Goal: Task Accomplishment & Management: Complete application form

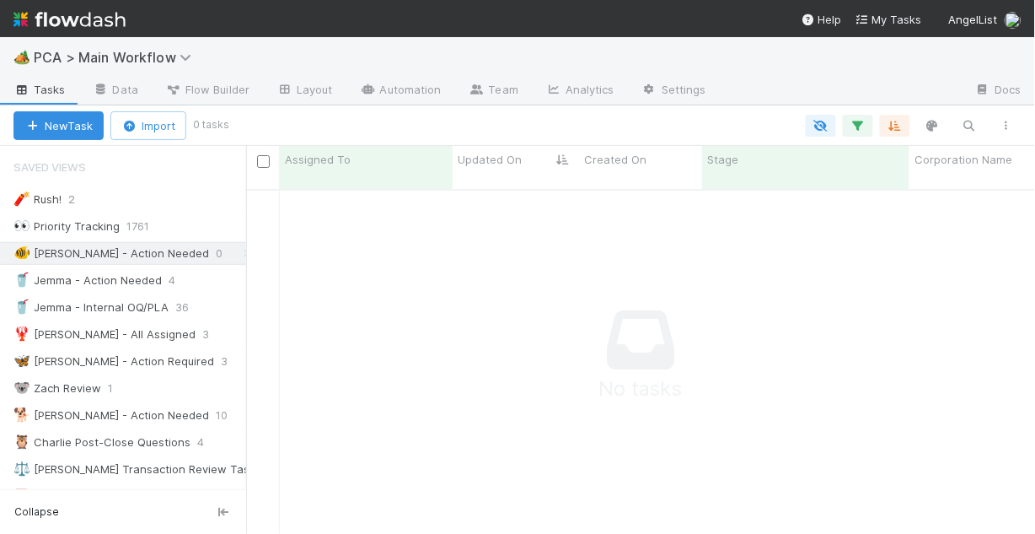
scroll to position [337, 779]
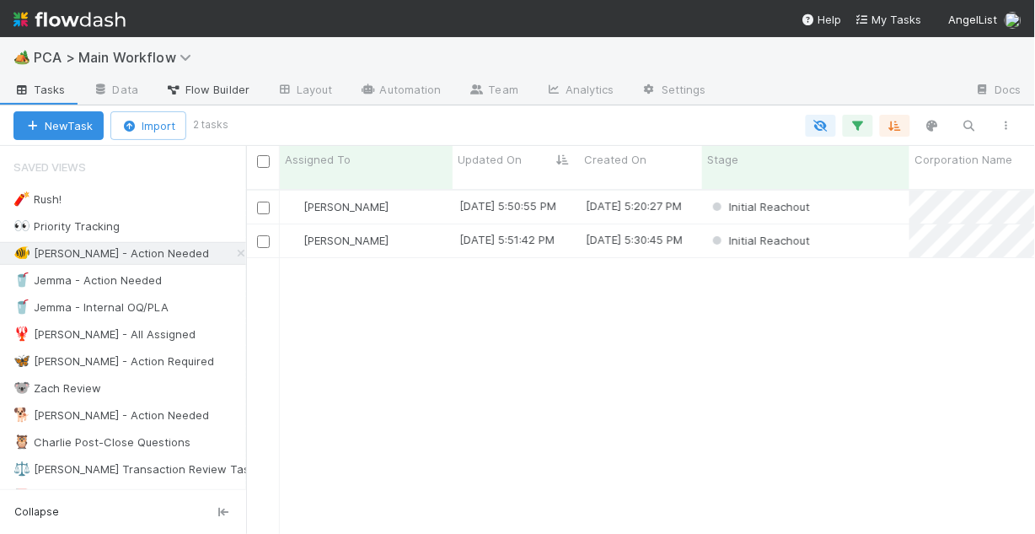
scroll to position [347, 779]
click at [403, 192] on div "Chris DelBianco" at bounding box center [366, 207] width 173 height 33
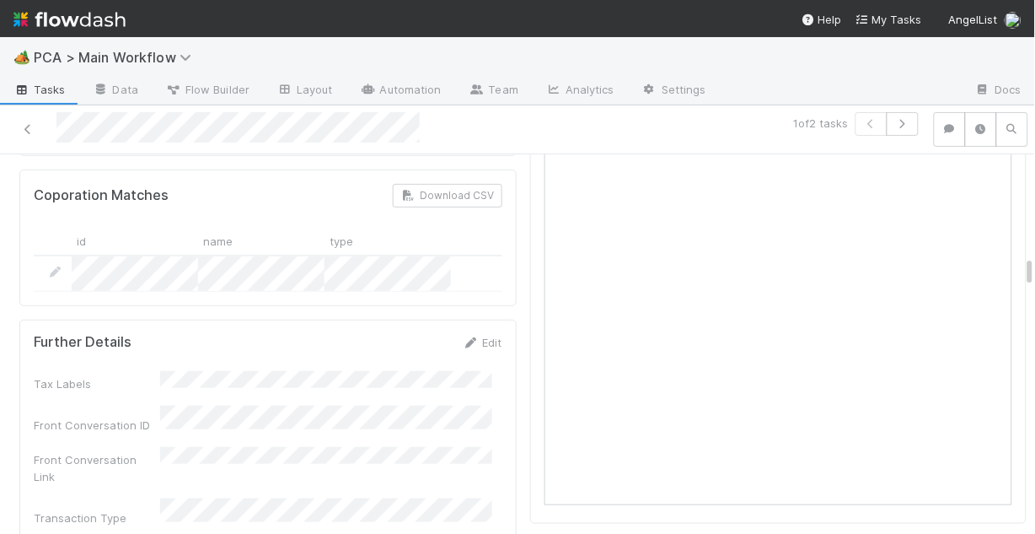
scroll to position [1416, 0]
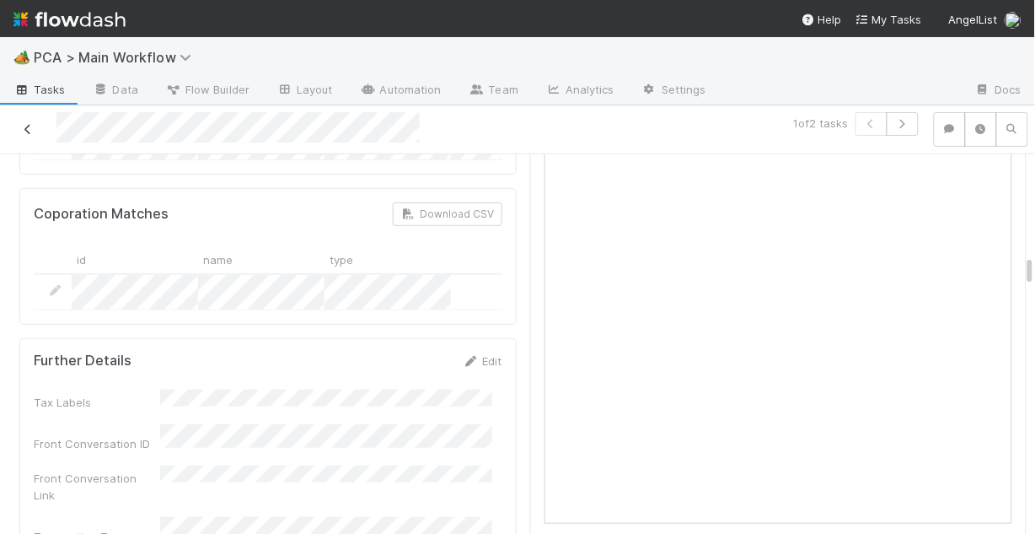
click at [24, 121] on link at bounding box center [27, 129] width 17 height 17
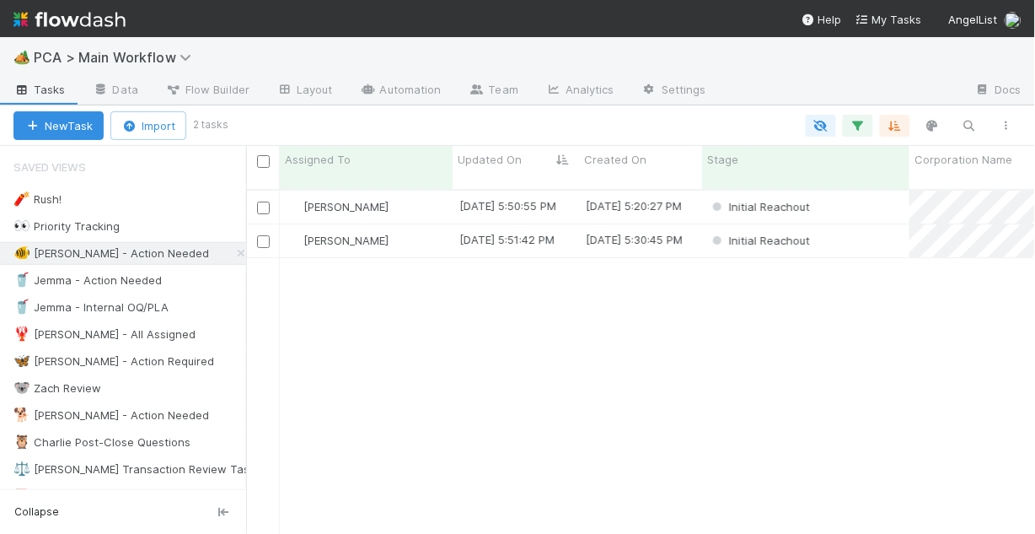
scroll to position [347, 779]
click at [399, 227] on div "Chris DelBianco" at bounding box center [366, 240] width 173 height 33
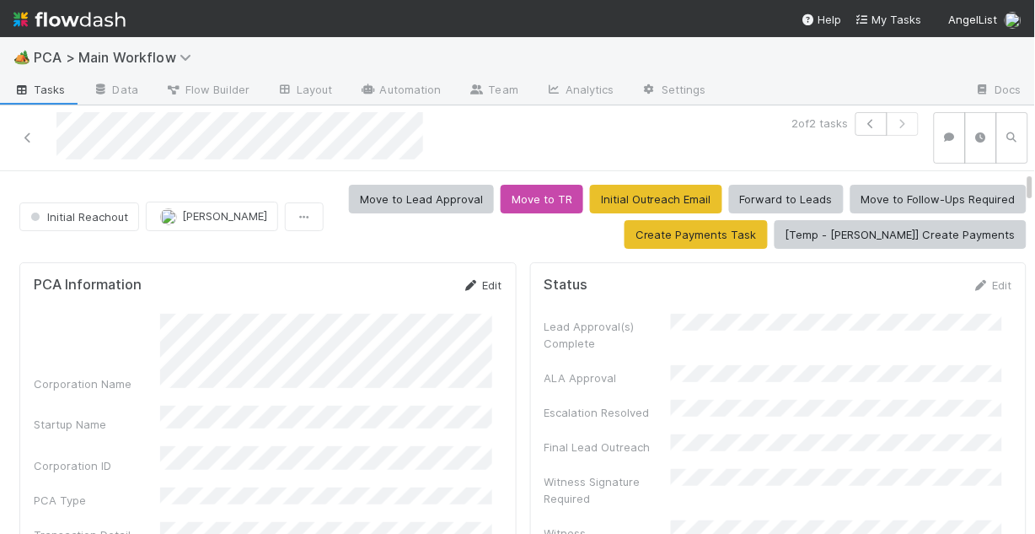
click at [473, 287] on link "Edit" at bounding box center [483, 284] width 40 height 13
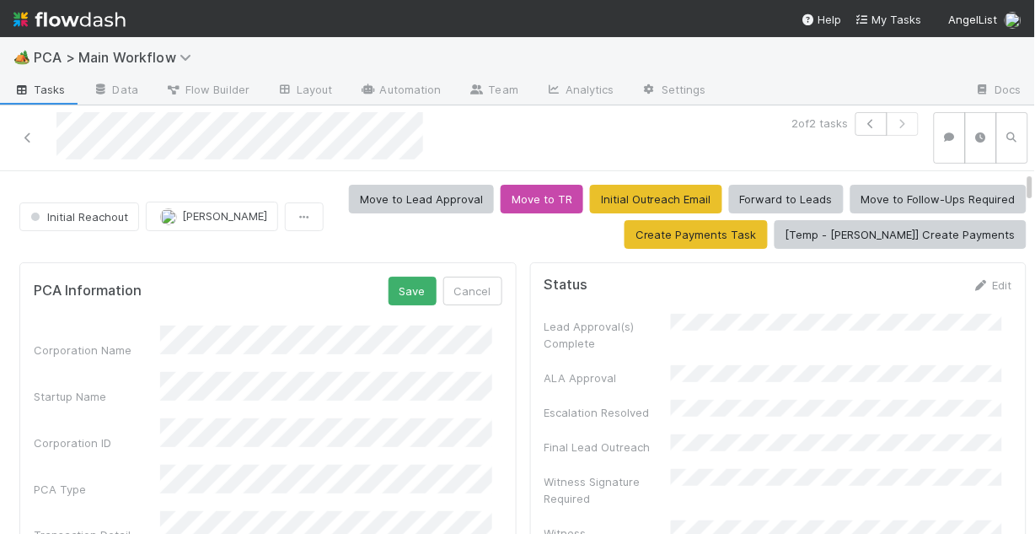
click at [412, 282] on button "Save" at bounding box center [413, 291] width 48 height 29
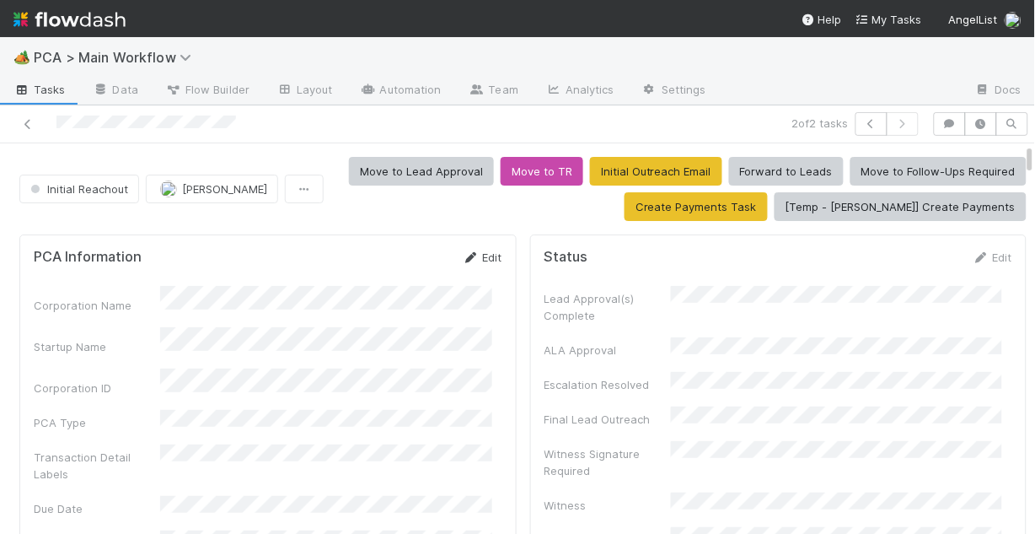
click at [472, 252] on link "Edit" at bounding box center [483, 256] width 40 height 13
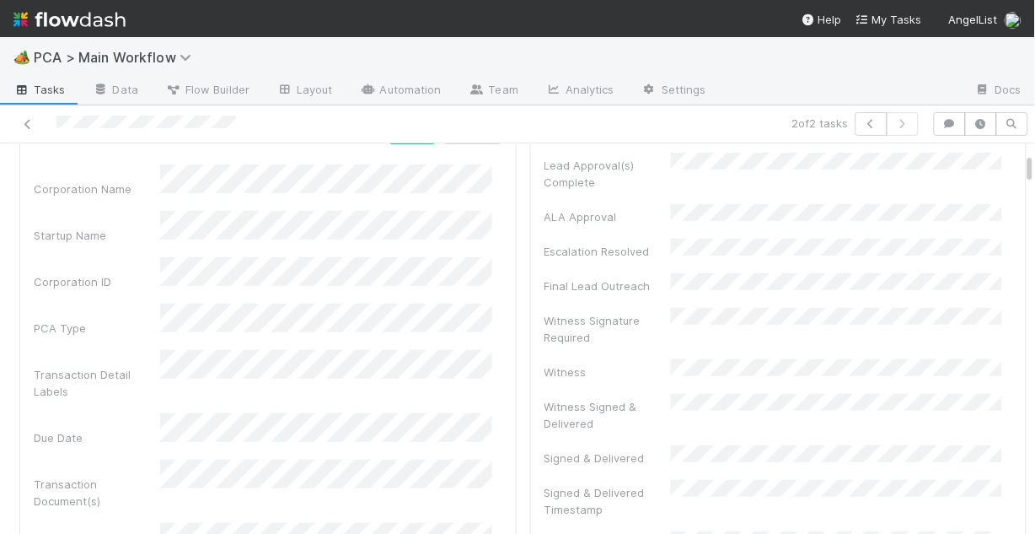
scroll to position [135, 0]
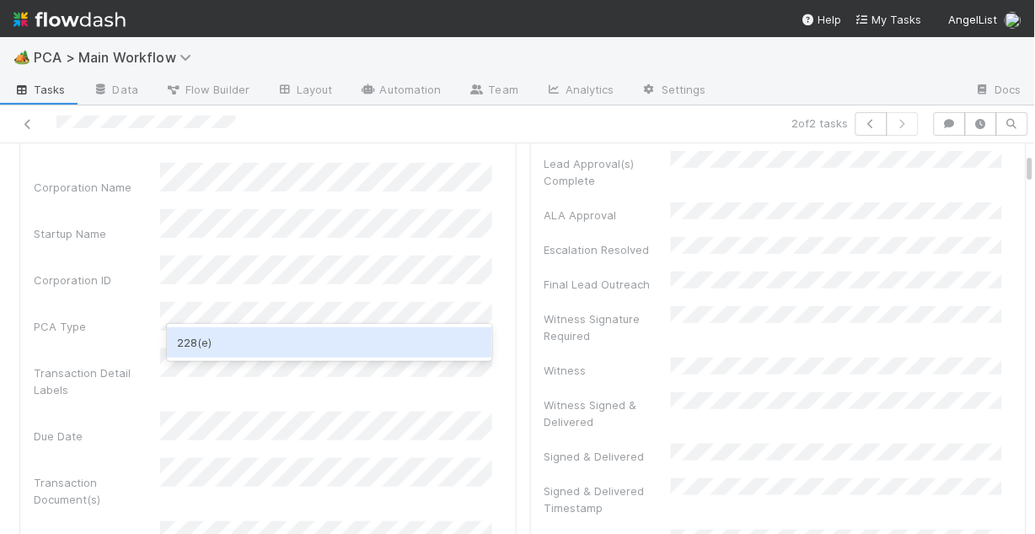
click at [264, 337] on div "228(e)" at bounding box center [329, 342] width 325 height 30
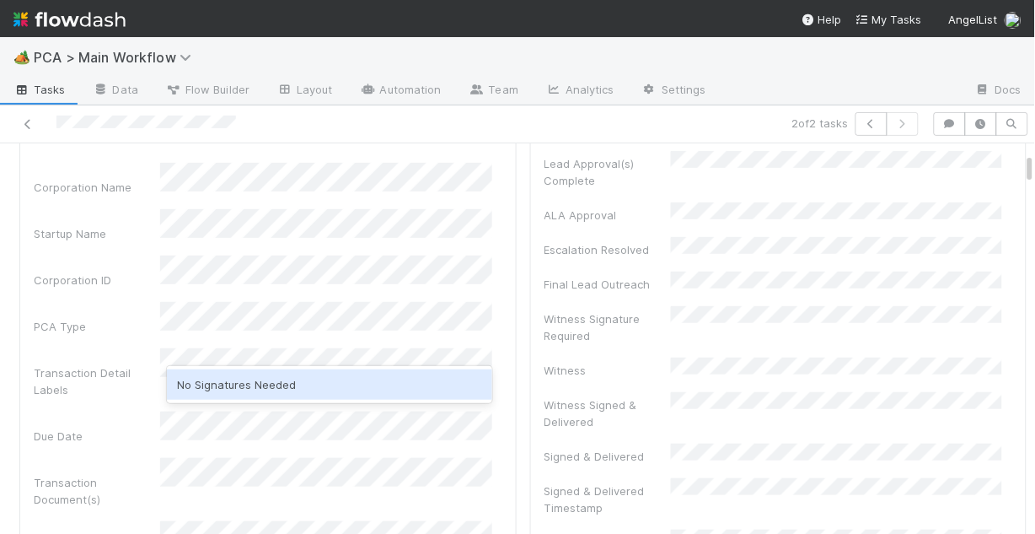
click at [310, 386] on div "No Signatures Needed" at bounding box center [329, 384] width 325 height 30
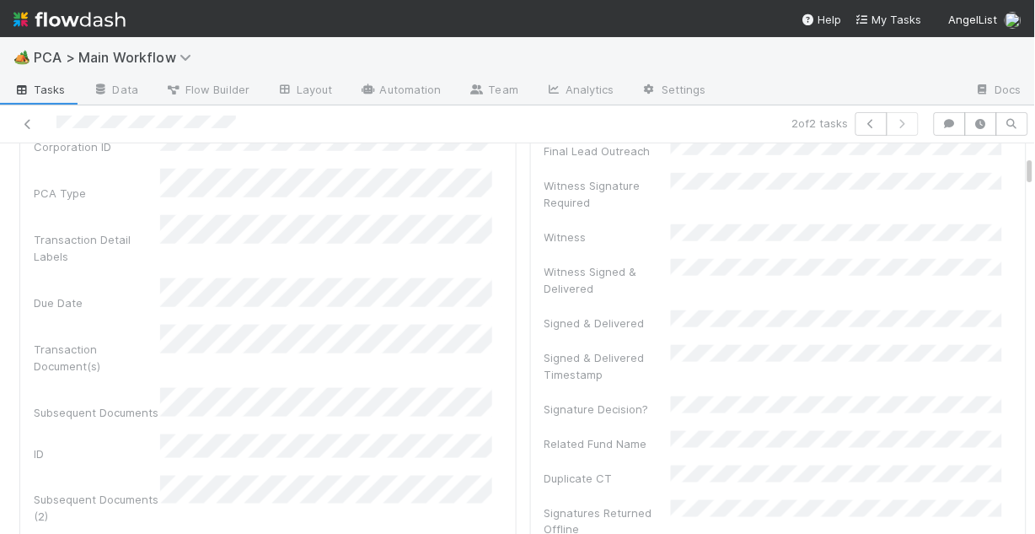
scroll to position [270, 0]
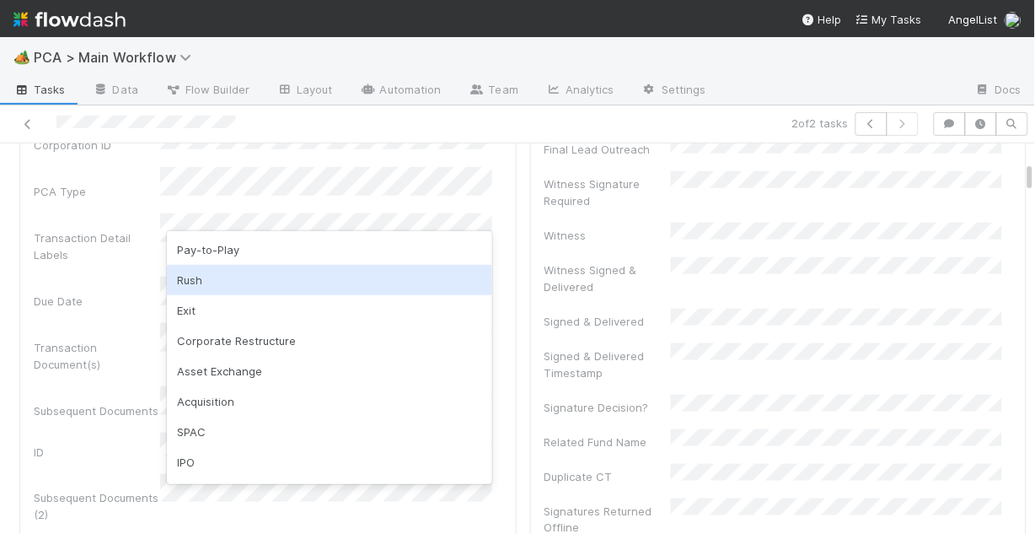
click at [113, 293] on div "Due Date" at bounding box center [97, 301] width 126 height 17
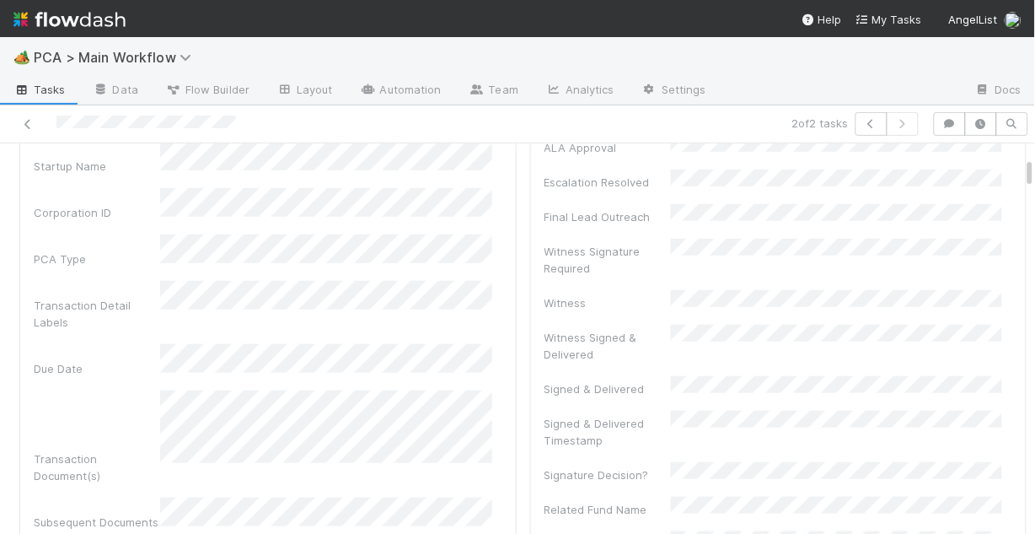
scroll to position [0, 0]
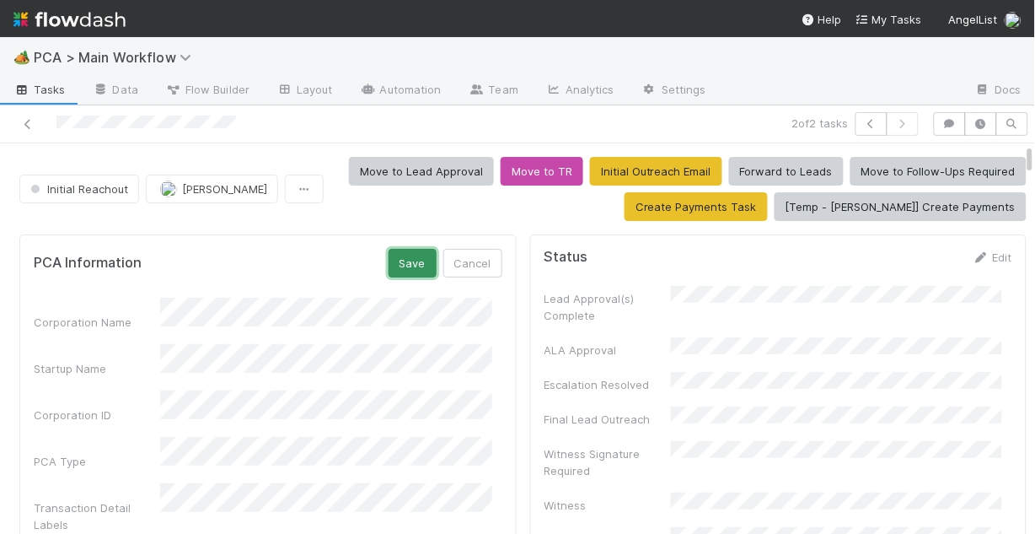
click at [402, 271] on button "Save" at bounding box center [413, 263] width 48 height 29
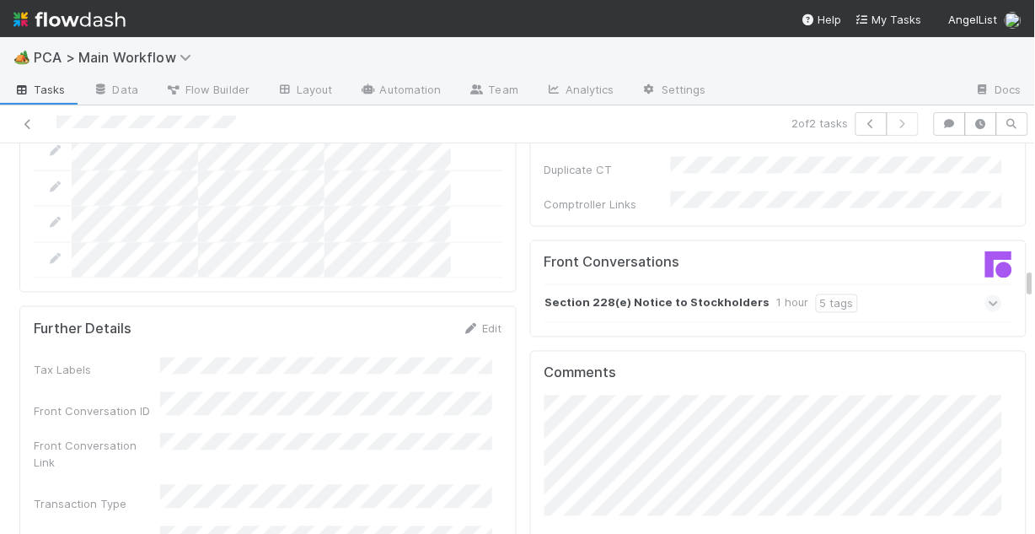
scroll to position [1888, 0]
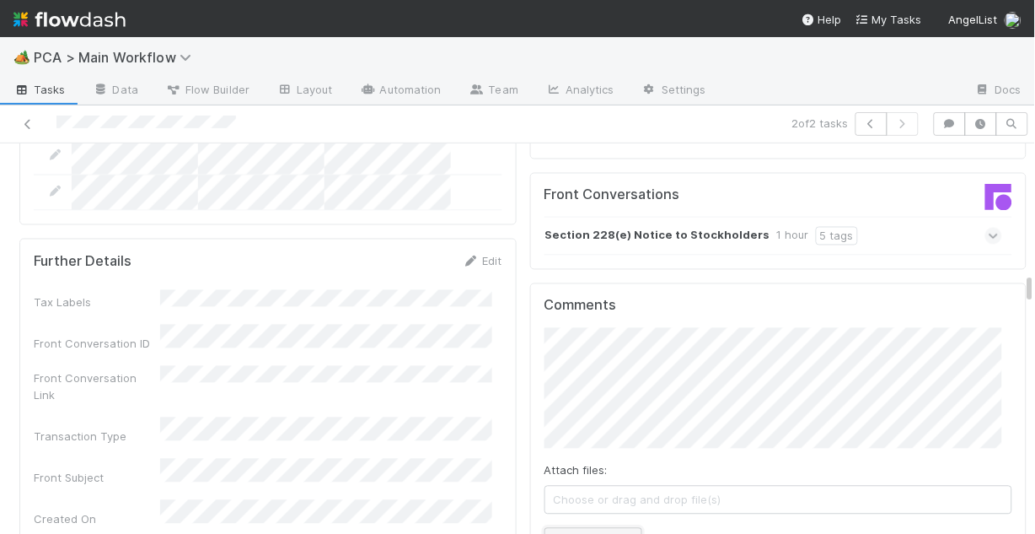
click at [571, 528] on button "Add Comment" at bounding box center [594, 542] width 98 height 29
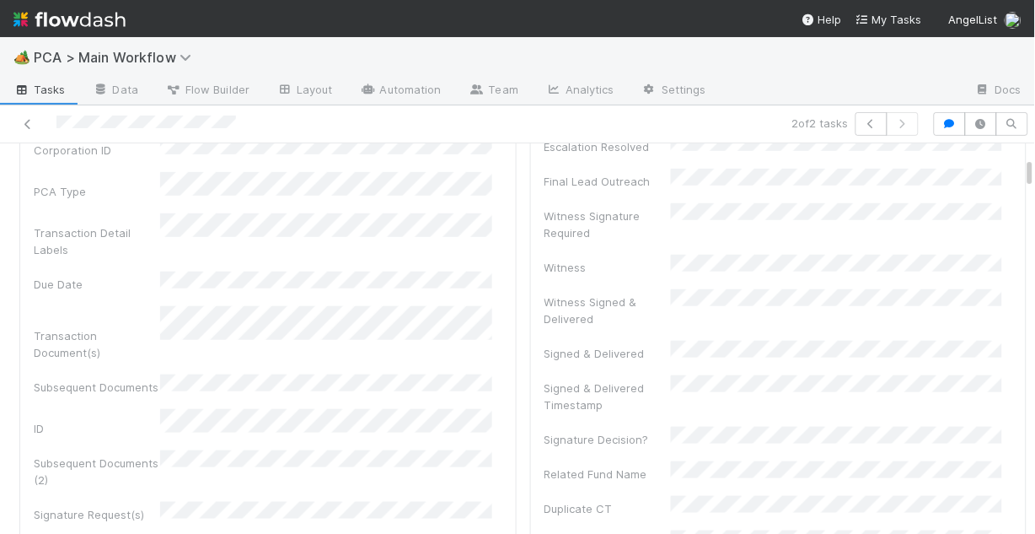
scroll to position [0, 0]
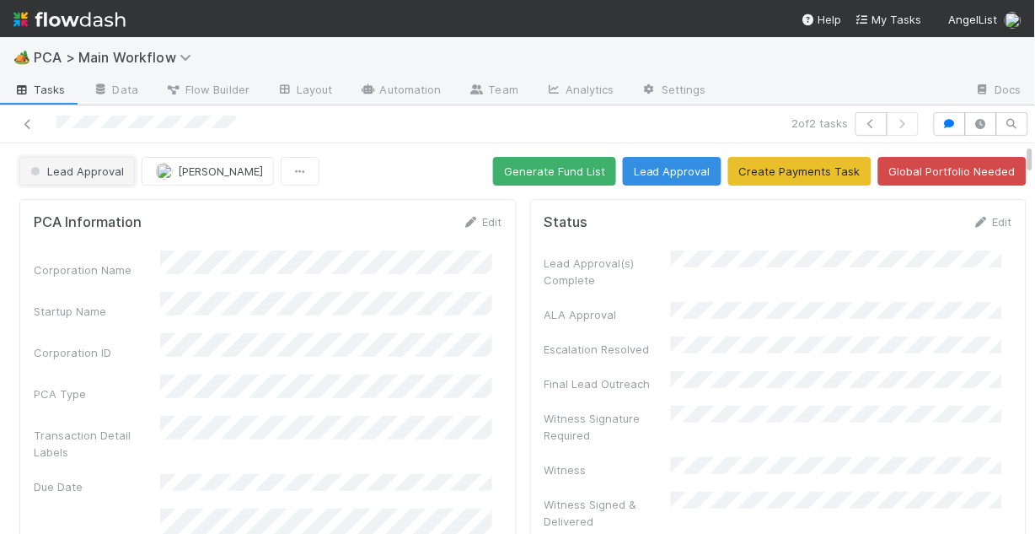
click at [83, 178] on button "Lead Approval" at bounding box center [76, 171] width 115 height 29
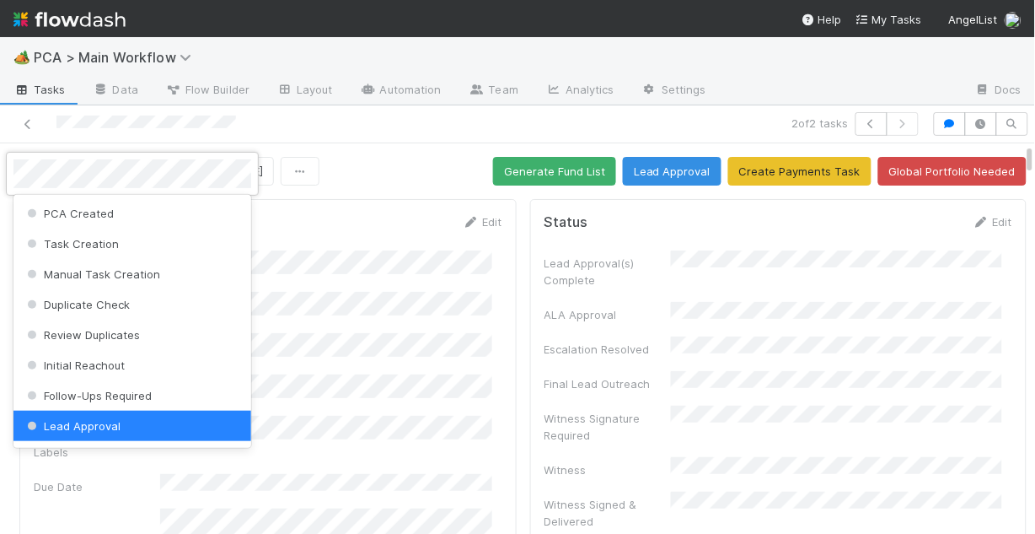
scroll to position [3, 0]
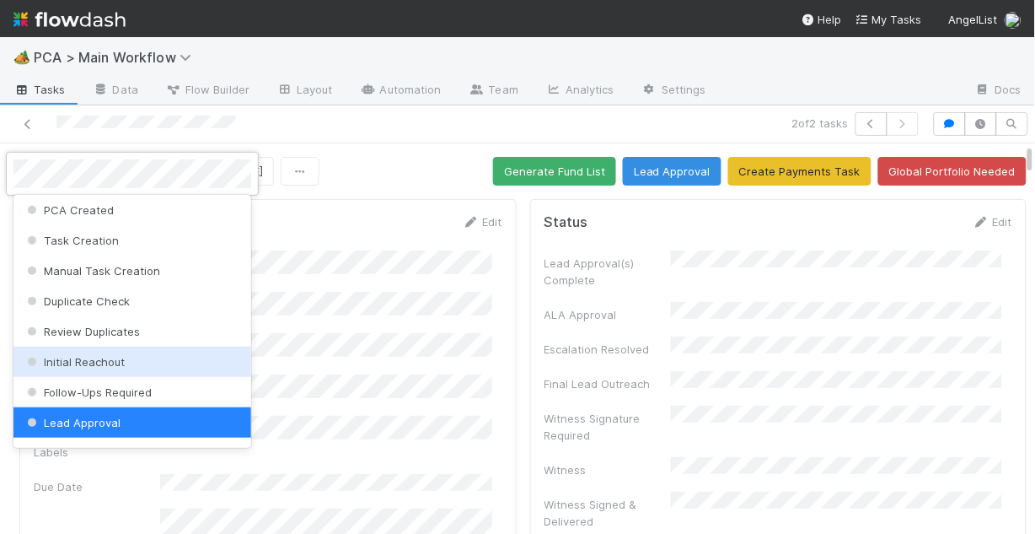
click at [108, 357] on span "Initial Reachout" at bounding box center [74, 361] width 101 height 13
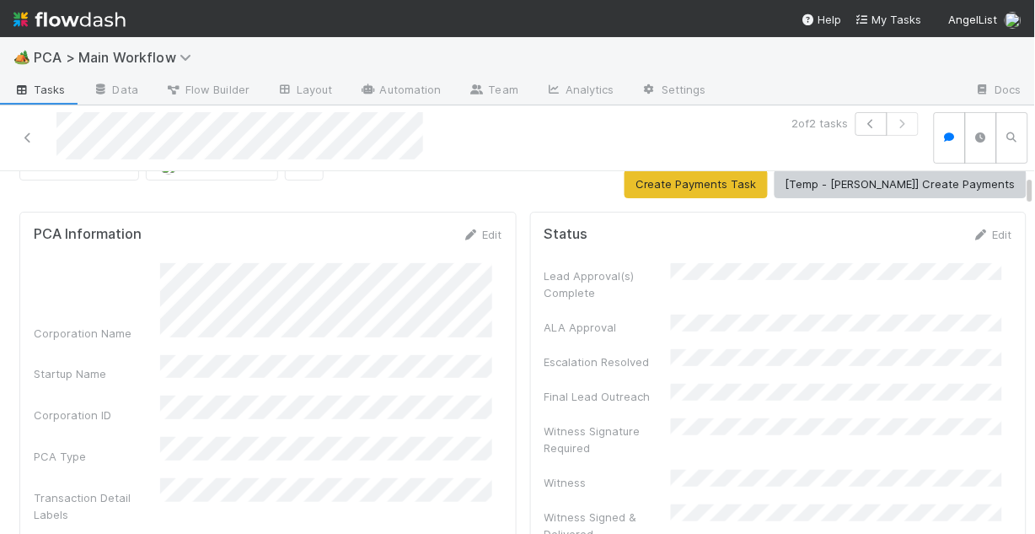
scroll to position [0, 0]
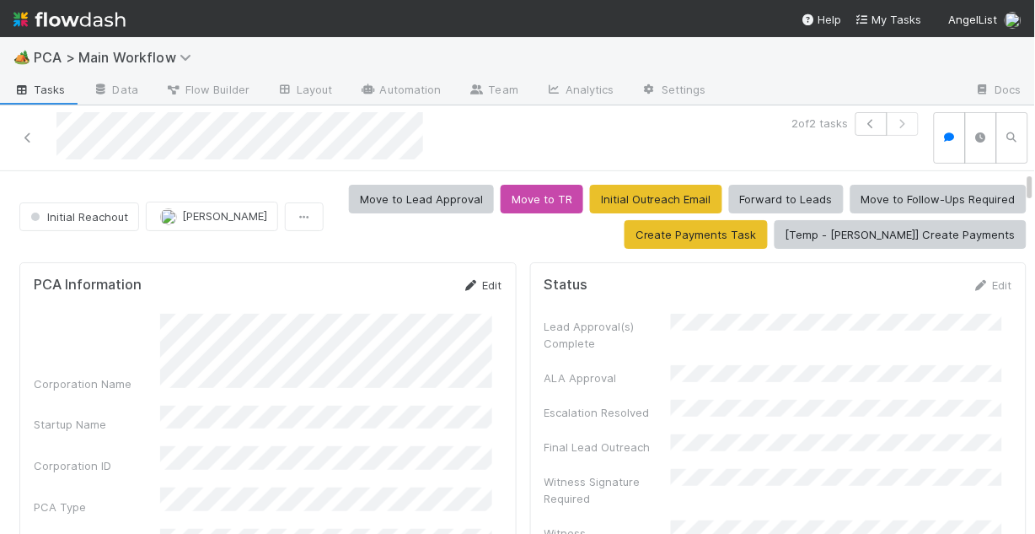
click at [467, 283] on icon at bounding box center [471, 285] width 17 height 11
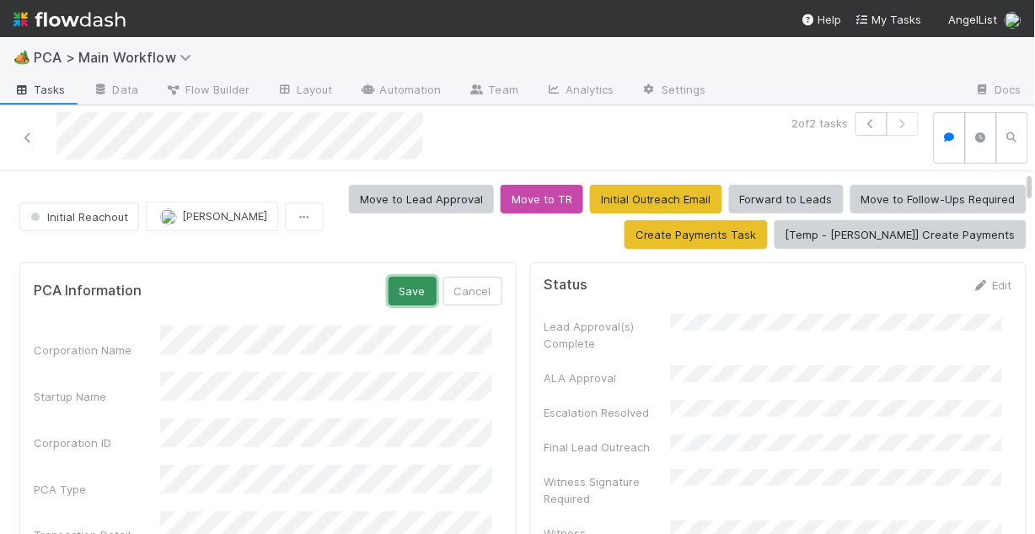
click at [407, 290] on button "Save" at bounding box center [413, 291] width 48 height 29
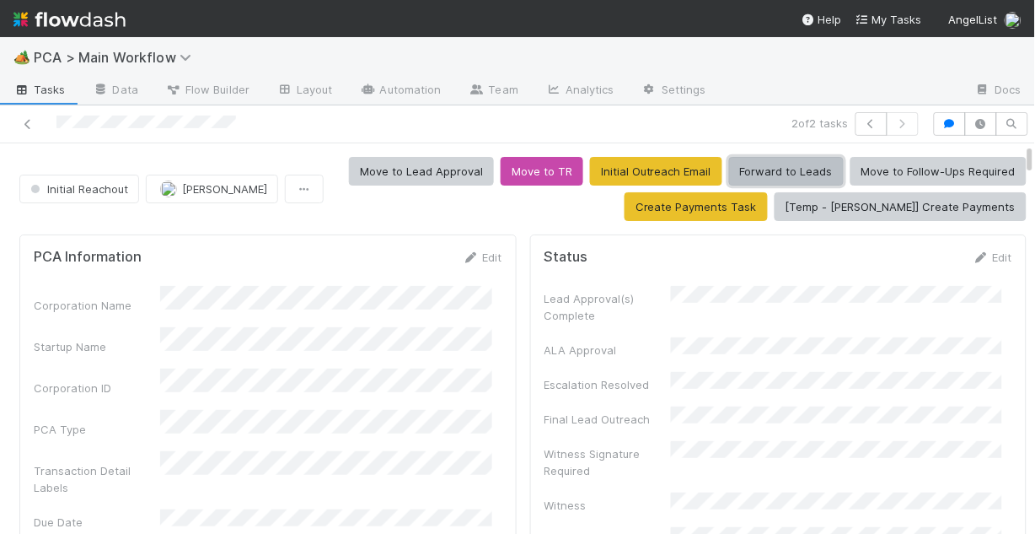
click at [844, 179] on button "Forward to Leads" at bounding box center [786, 171] width 115 height 29
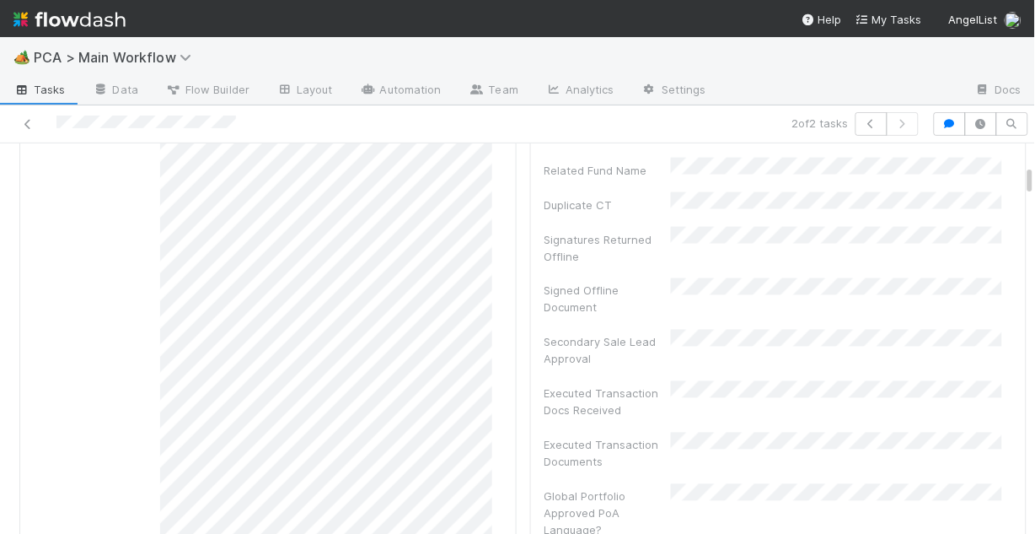
scroll to position [494, 0]
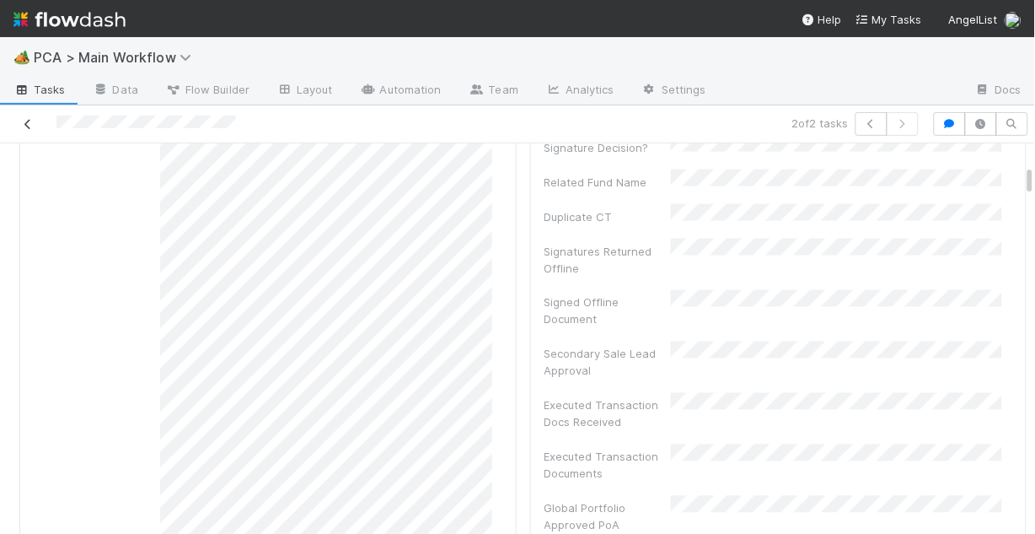
click at [27, 123] on icon at bounding box center [27, 124] width 17 height 11
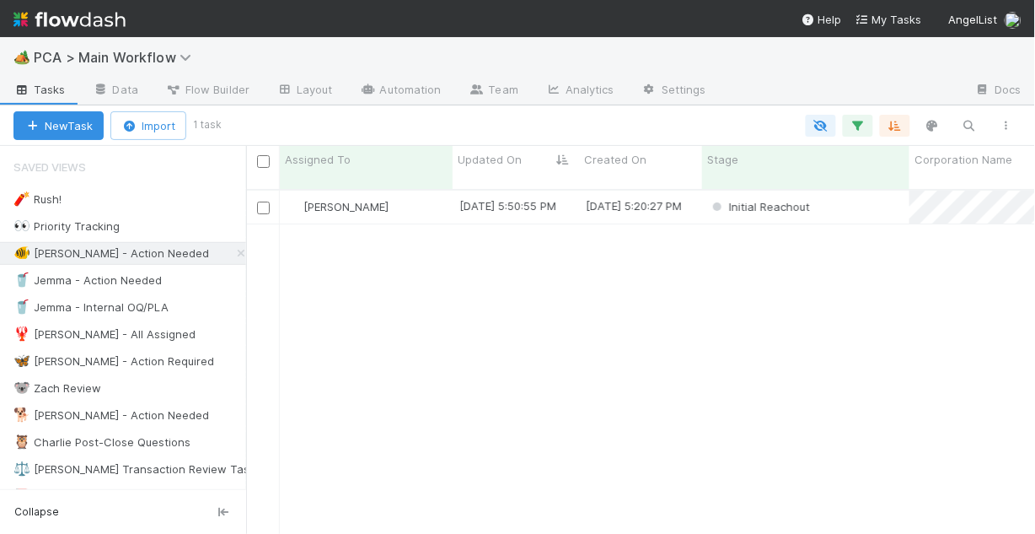
scroll to position [347, 779]
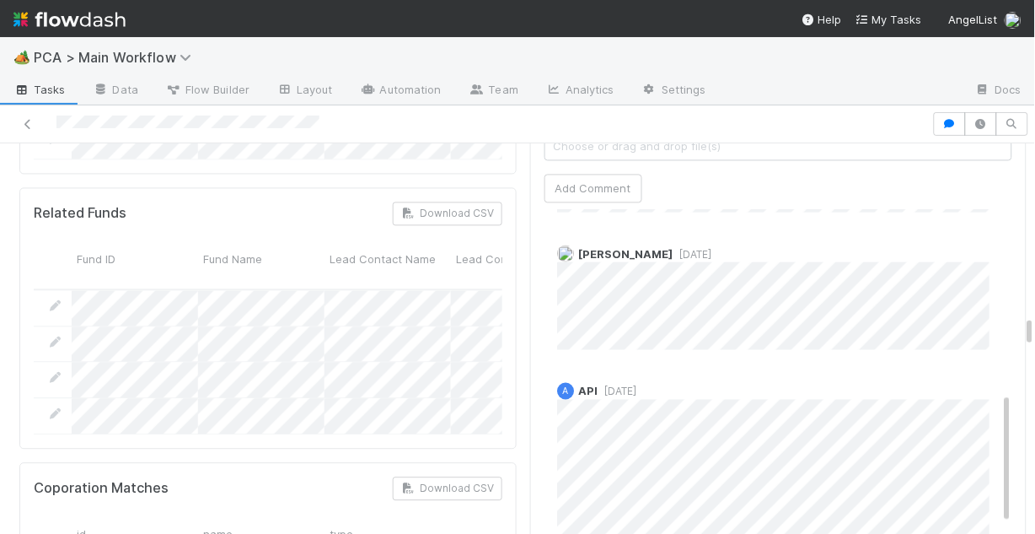
scroll to position [405, 0]
